Goal: Information Seeking & Learning: Learn about a topic

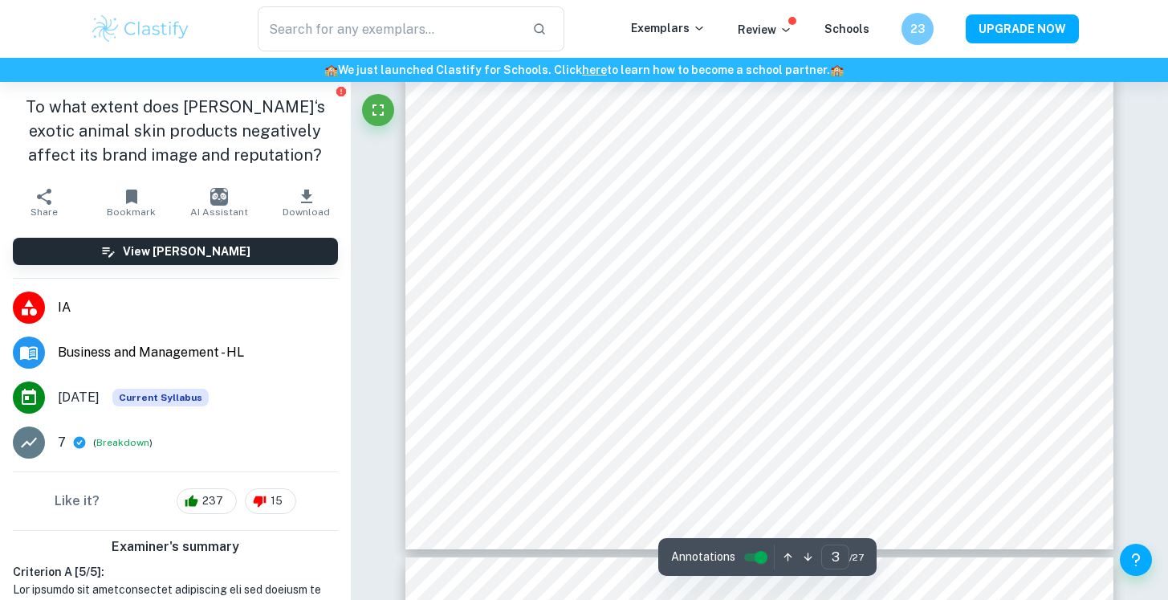
scroll to position [2563, 0]
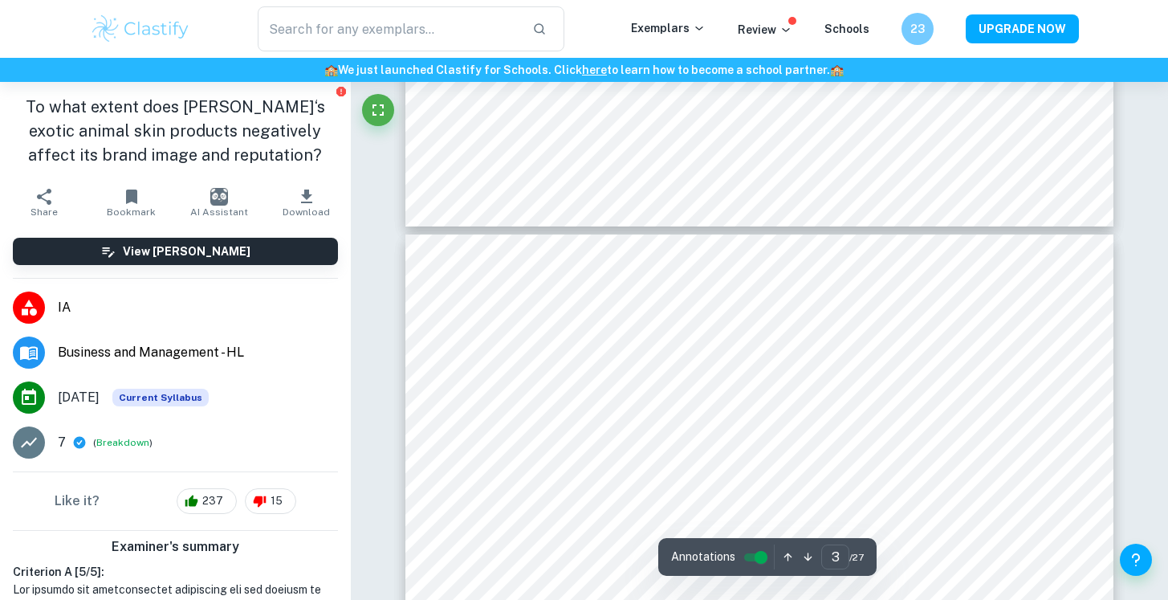
type input "4"
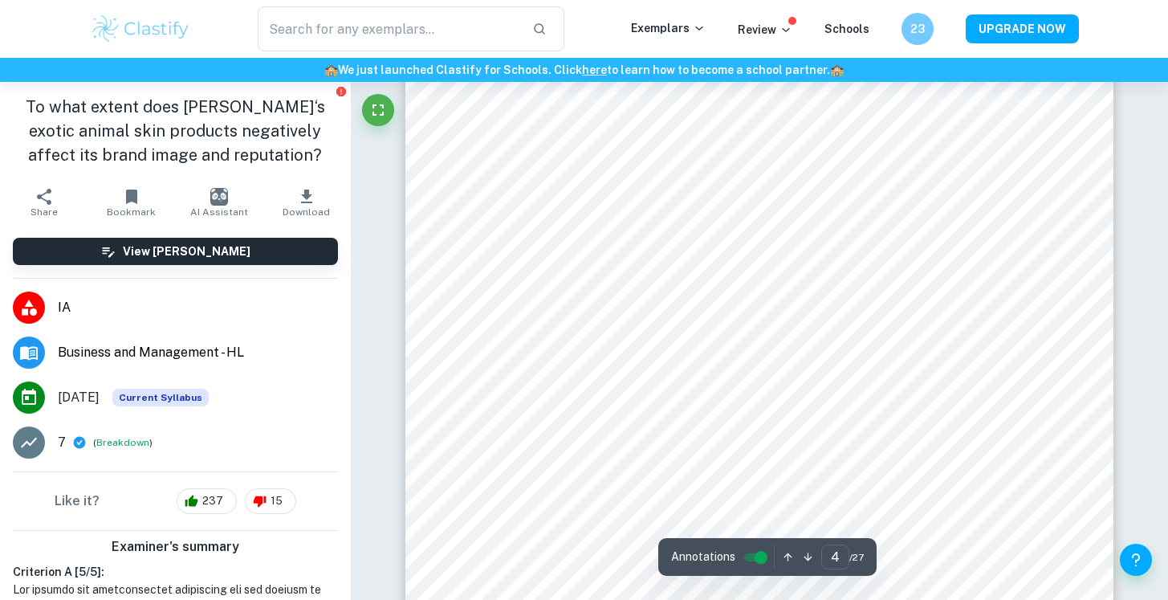
scroll to position [3043, 0]
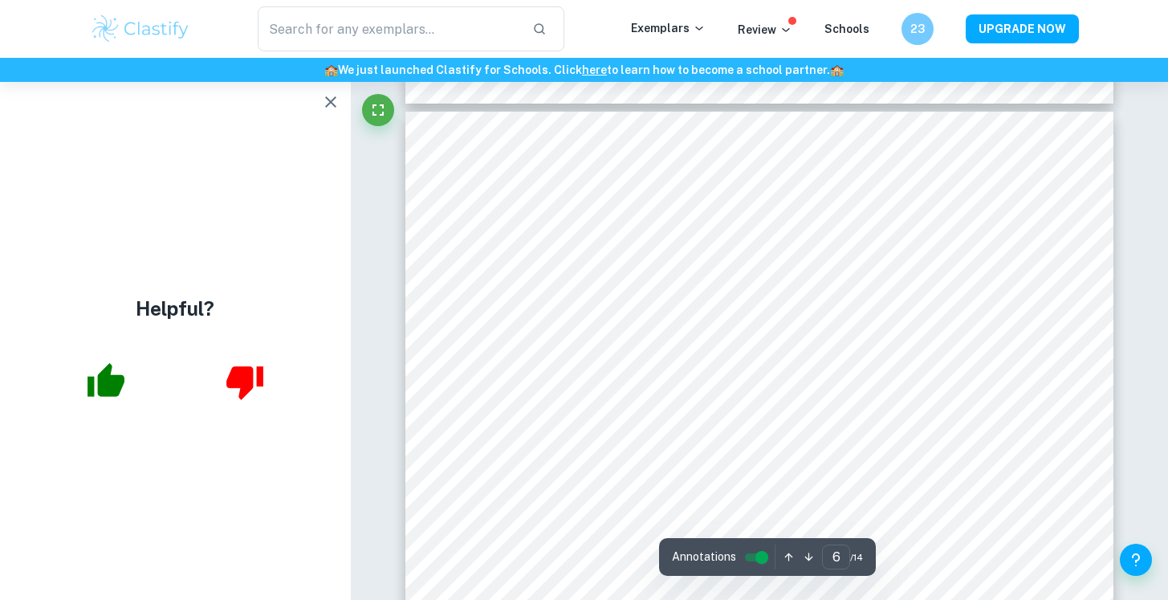
scroll to position [5044, 0]
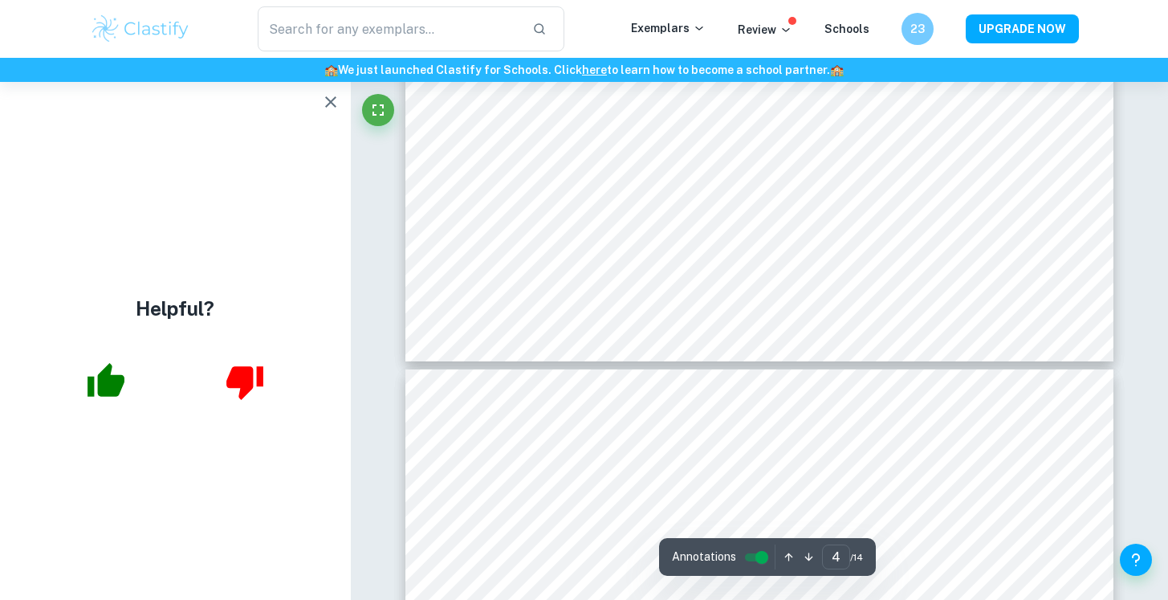
type input "3"
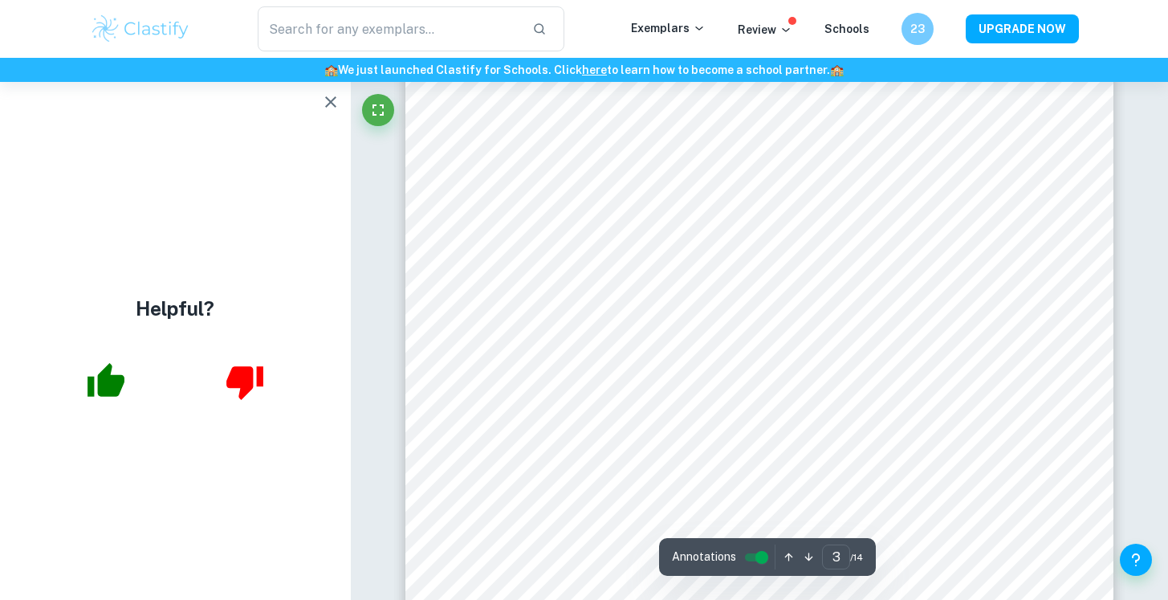
scroll to position [2541, 0]
